Goal: Information Seeking & Learning: Learn about a topic

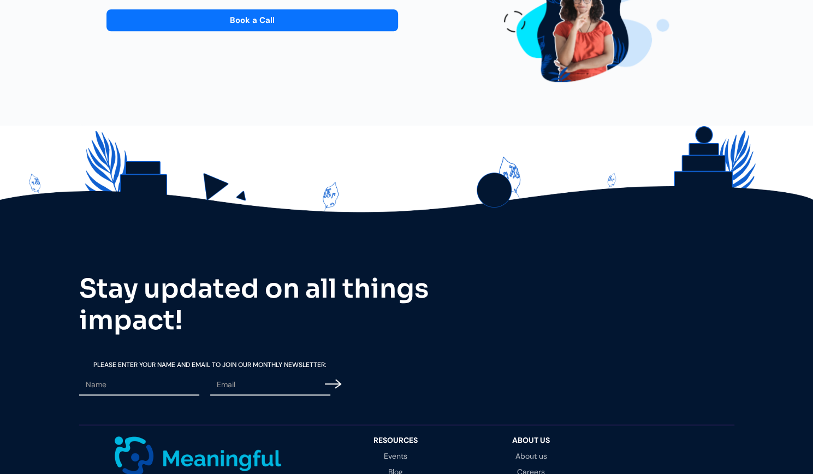
scroll to position [3258, 0]
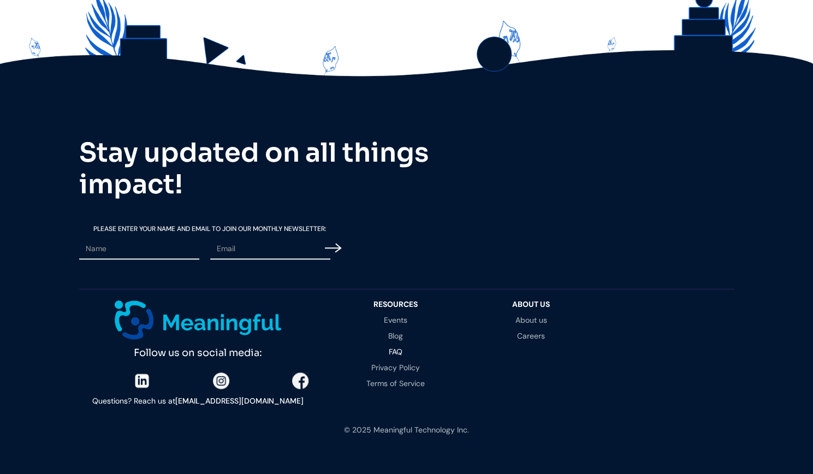
click at [395, 348] on link "FAQ" at bounding box center [396, 352] width 114 height 8
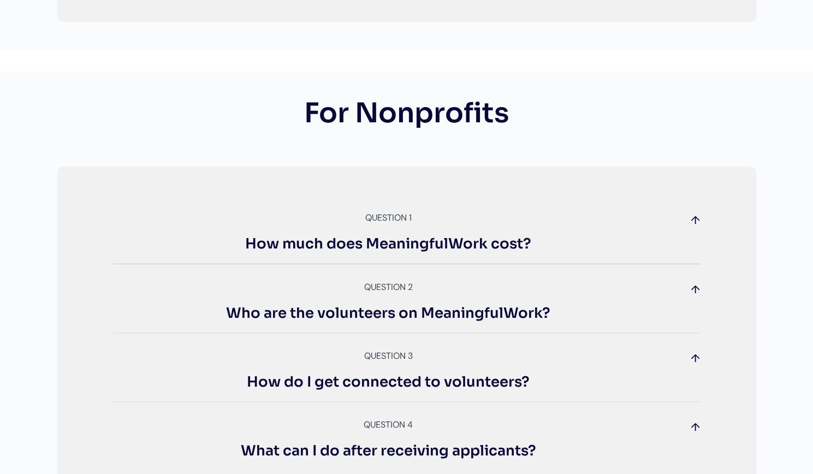
scroll to position [711, 0]
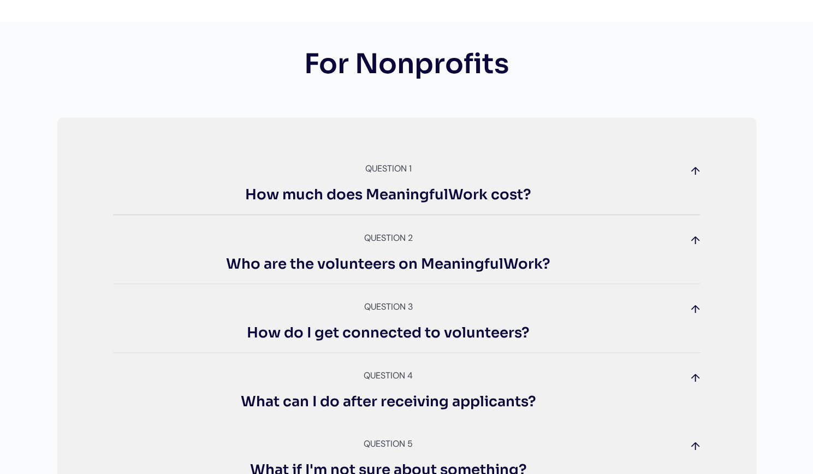
click at [693, 175] on div "↑" at bounding box center [695, 170] width 9 height 17
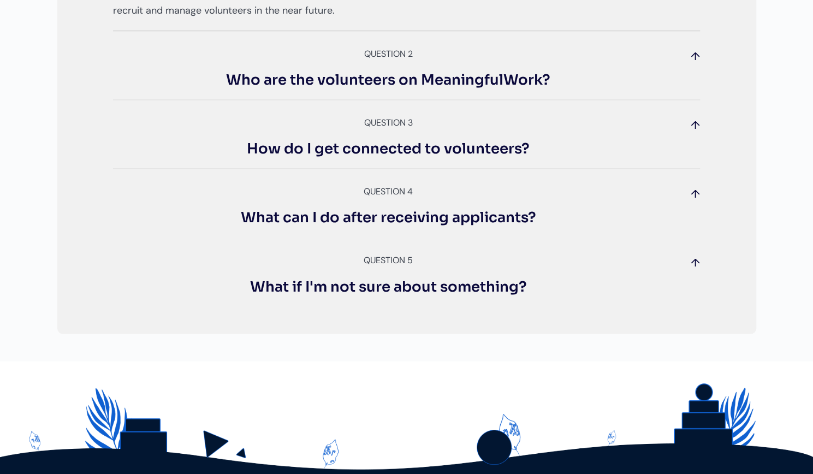
scroll to position [973, 0]
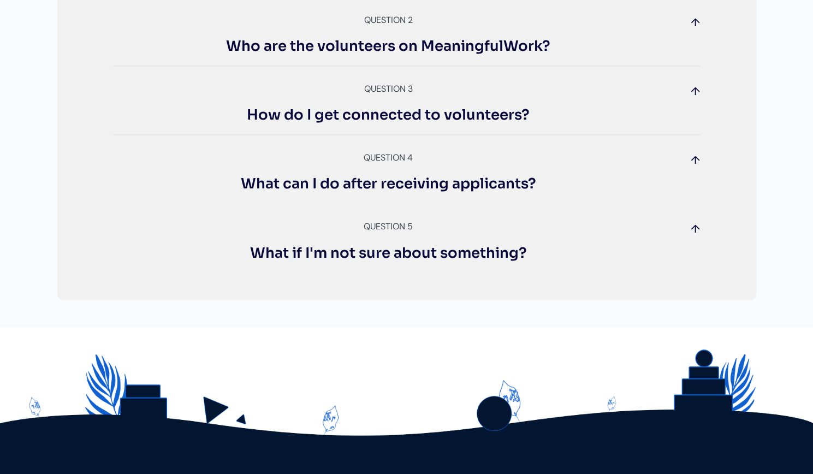
click at [695, 27] on div "↑" at bounding box center [695, 22] width 9 height 17
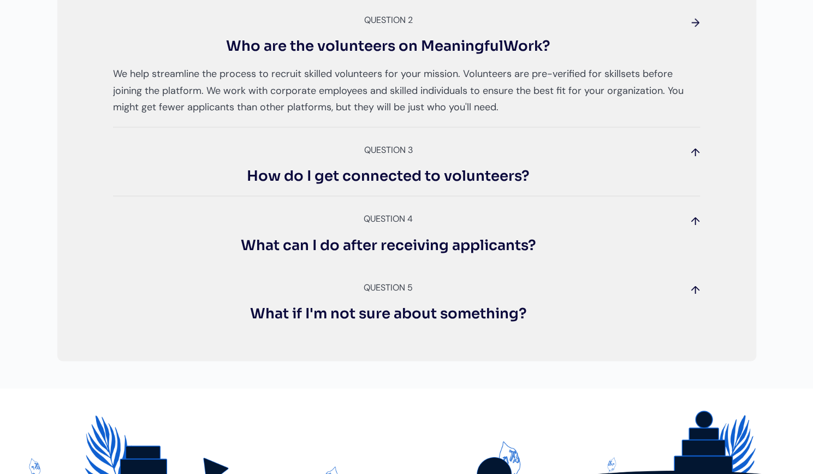
click at [695, 151] on div "↑" at bounding box center [695, 152] width 9 height 17
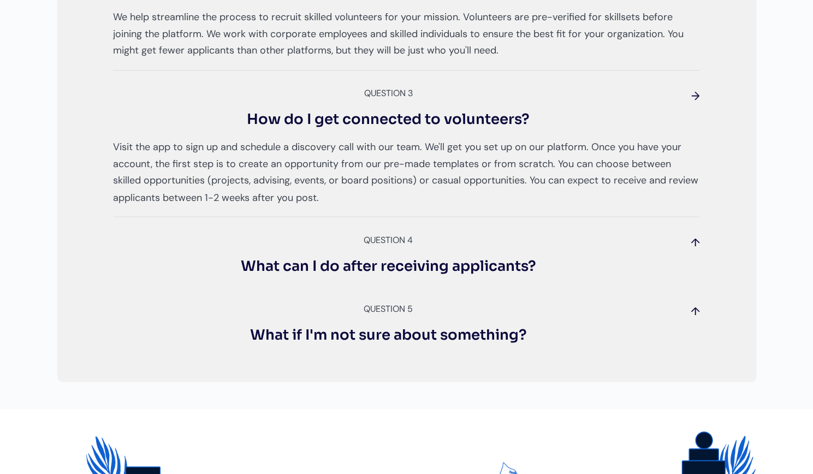
scroll to position [1087, 0]
